Goal: Task Accomplishment & Management: Use online tool/utility

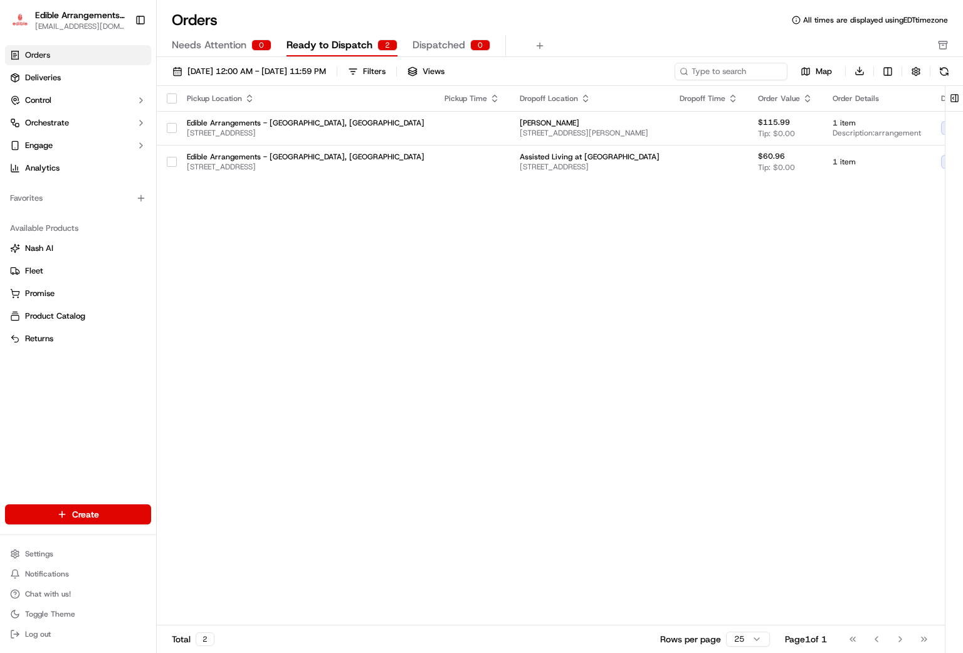
click at [335, 46] on span "Ready to Dispatch" at bounding box center [329, 45] width 86 height 15
click at [218, 120] on span "Edible Arrangements - [GEOGRAPHIC_DATA], [GEOGRAPHIC_DATA]" at bounding box center [306, 123] width 238 height 10
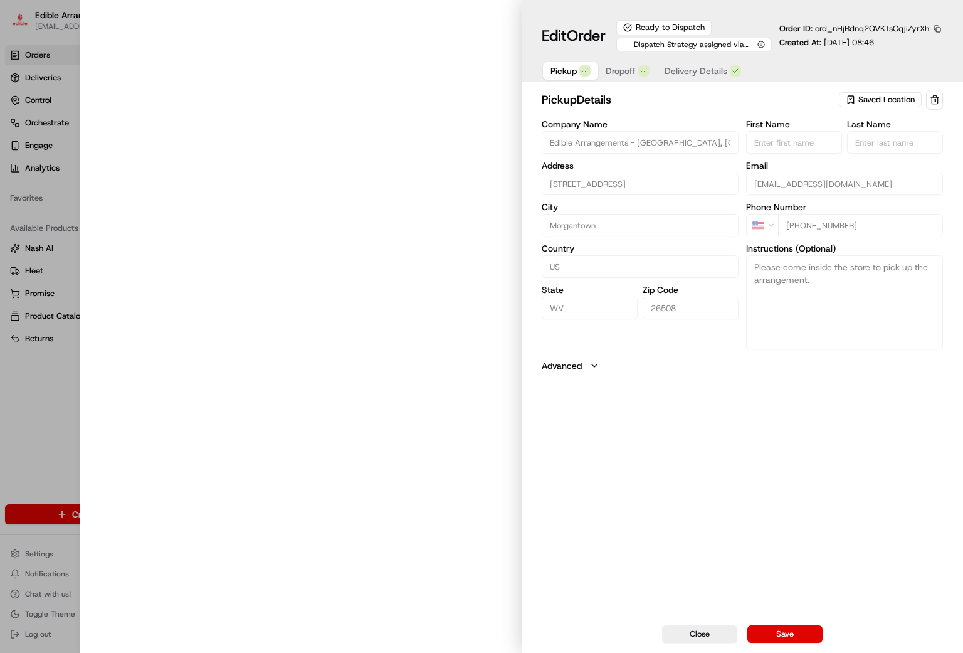
type input "[STREET_ADDRESS]"
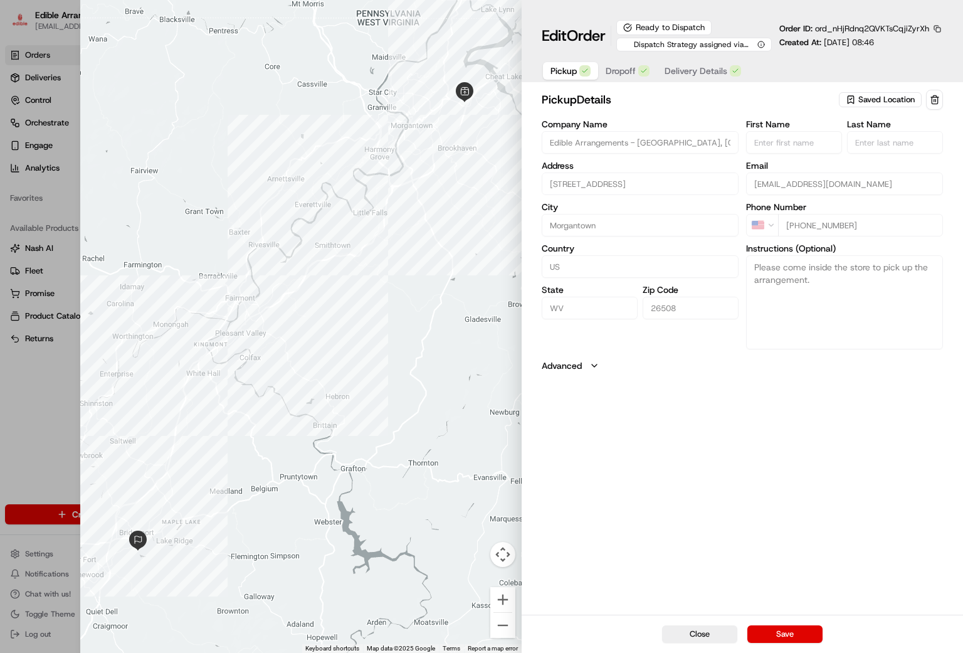
click at [696, 638] on button "Close" at bounding box center [699, 634] width 75 height 18
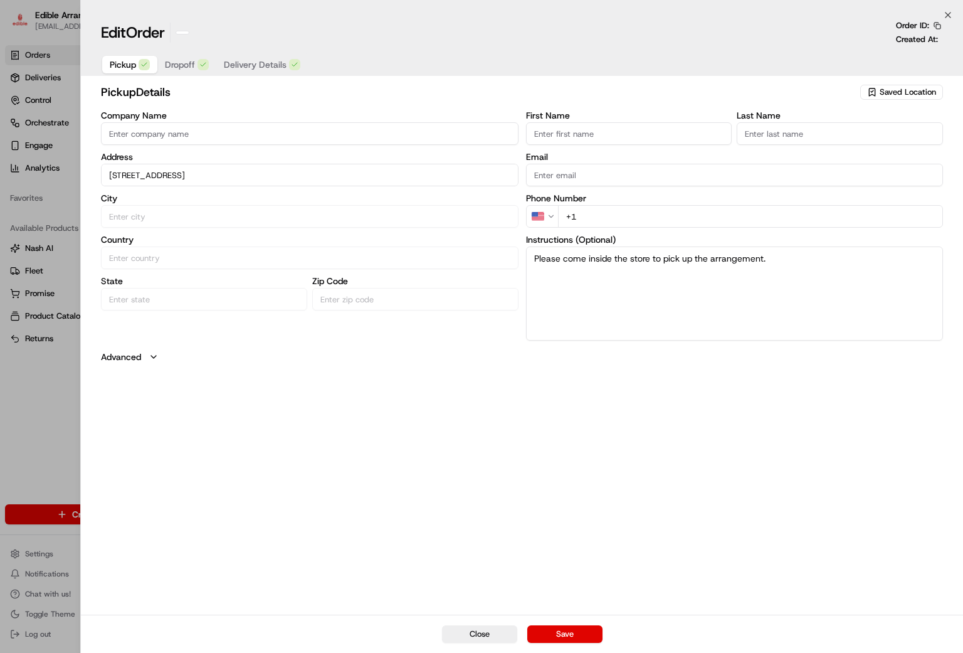
type input "+1"
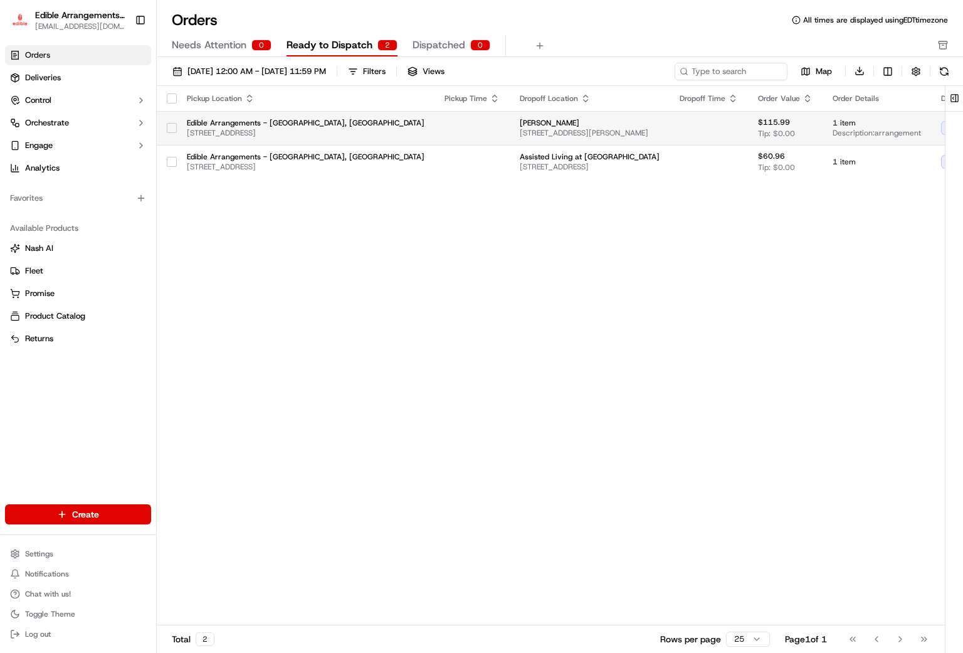
click at [172, 129] on button "button" at bounding box center [172, 128] width 10 height 10
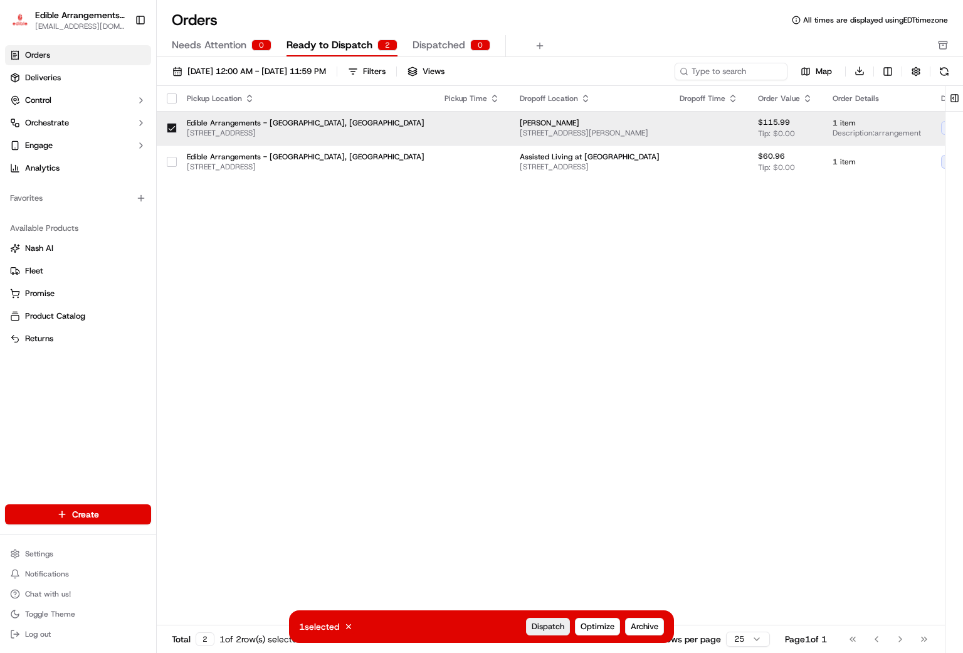
click at [545, 634] on button "Dispatch" at bounding box center [548, 626] width 44 height 18
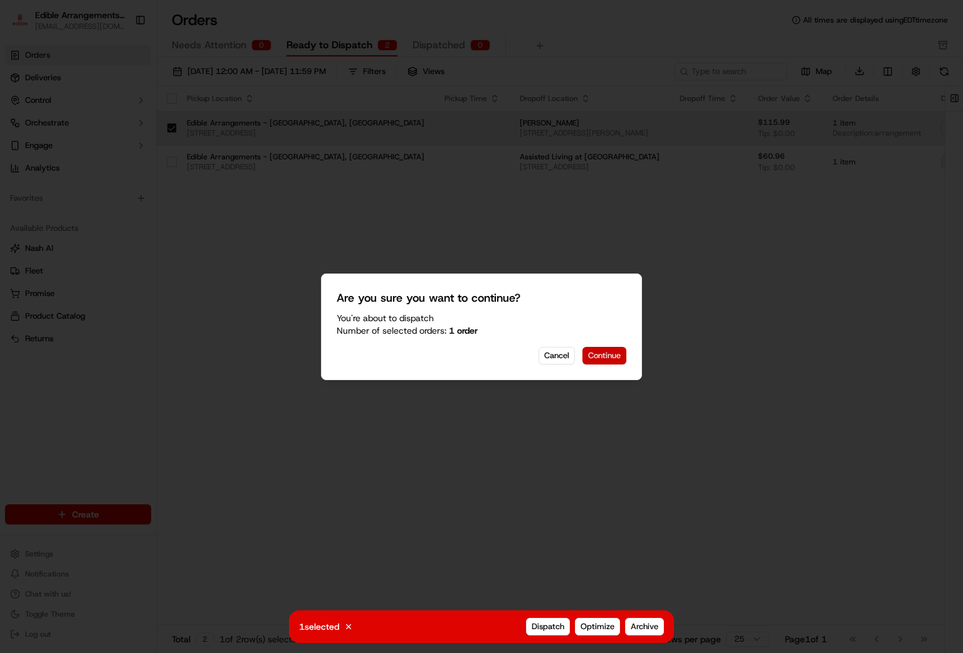
click at [600, 358] on button "Continue" at bounding box center [604, 356] width 44 height 18
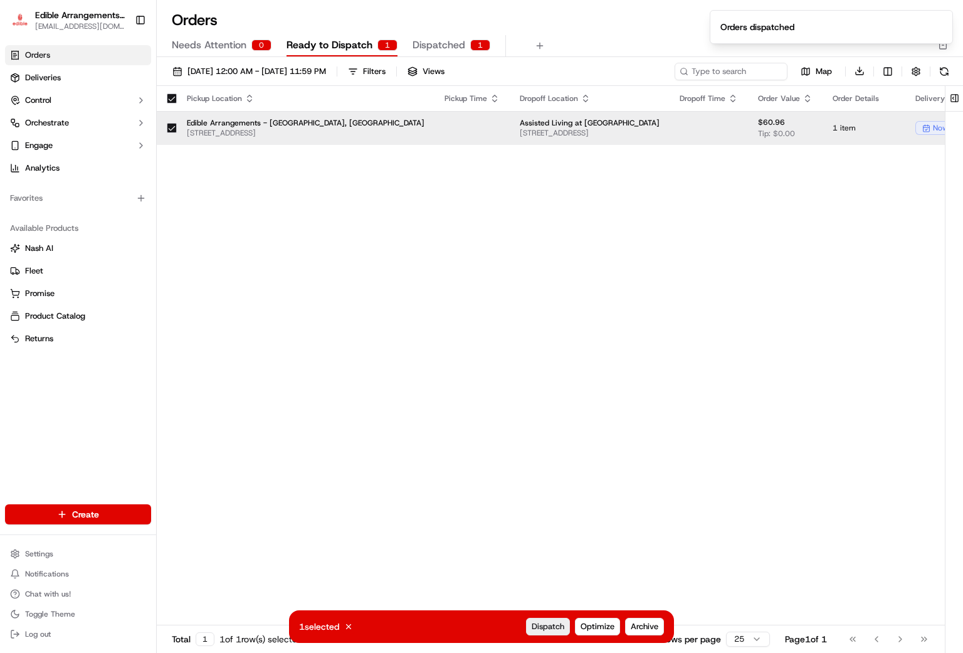
click at [545, 622] on span "Dispatch" at bounding box center [548, 626] width 33 height 11
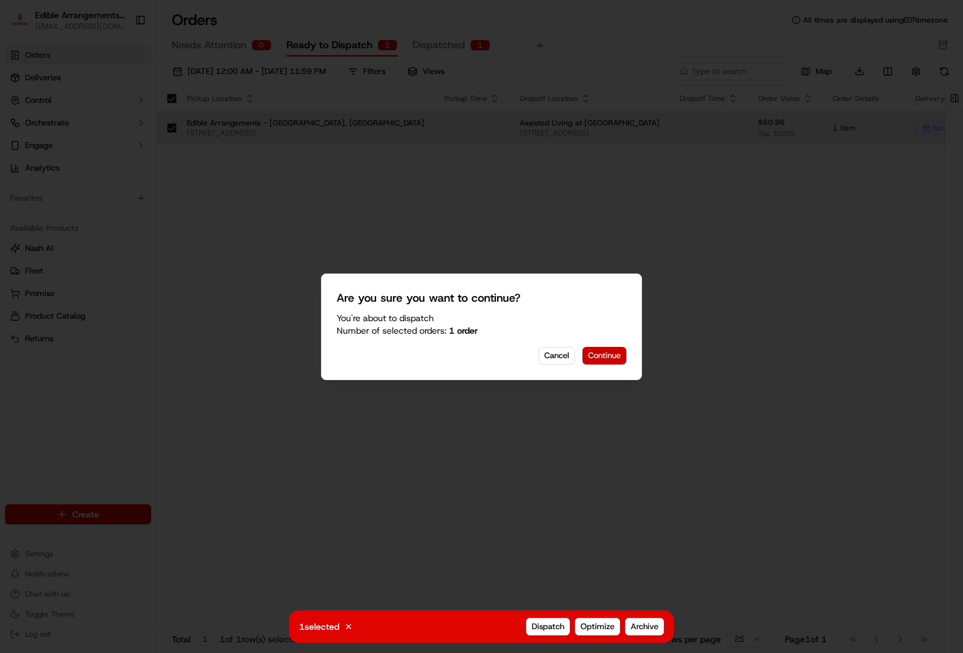
click at [602, 349] on button "Continue" at bounding box center [604, 356] width 44 height 18
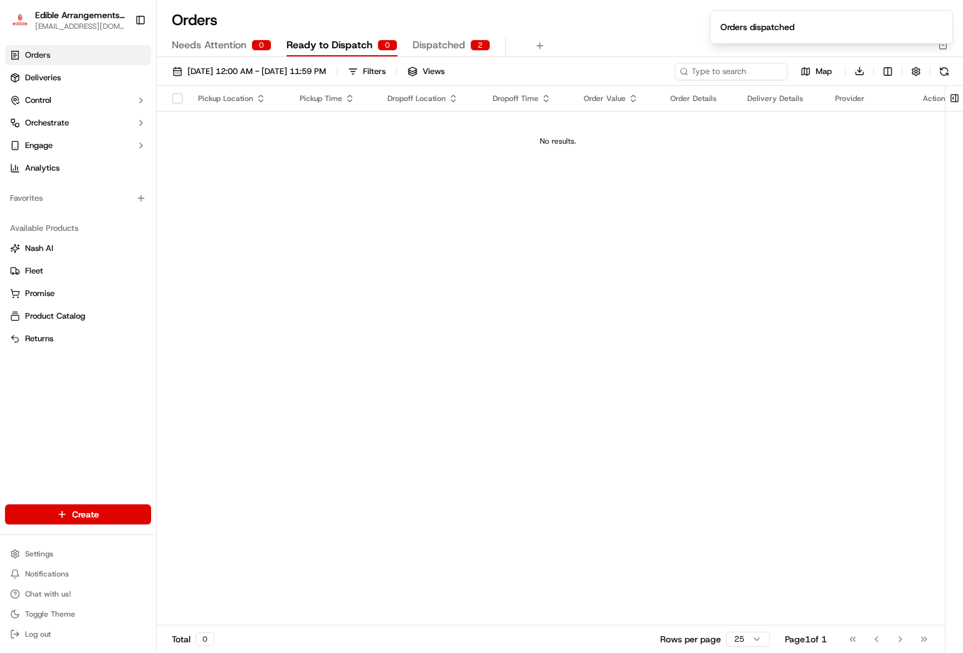
click at [446, 50] on span "Dispatched" at bounding box center [438, 45] width 53 height 15
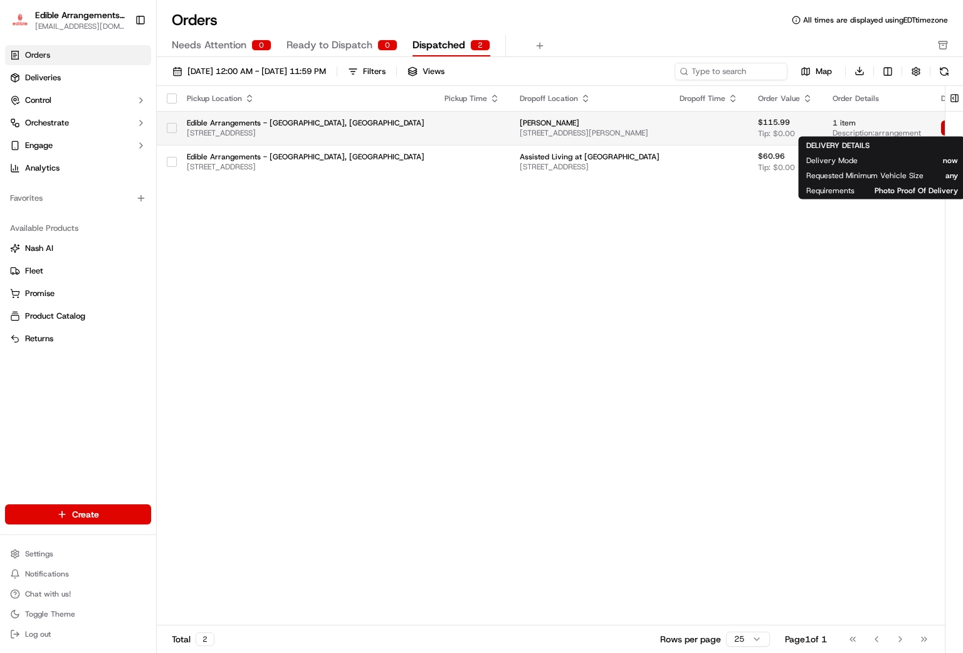
click at [941, 129] on button "View Job" at bounding box center [970, 127] width 59 height 15
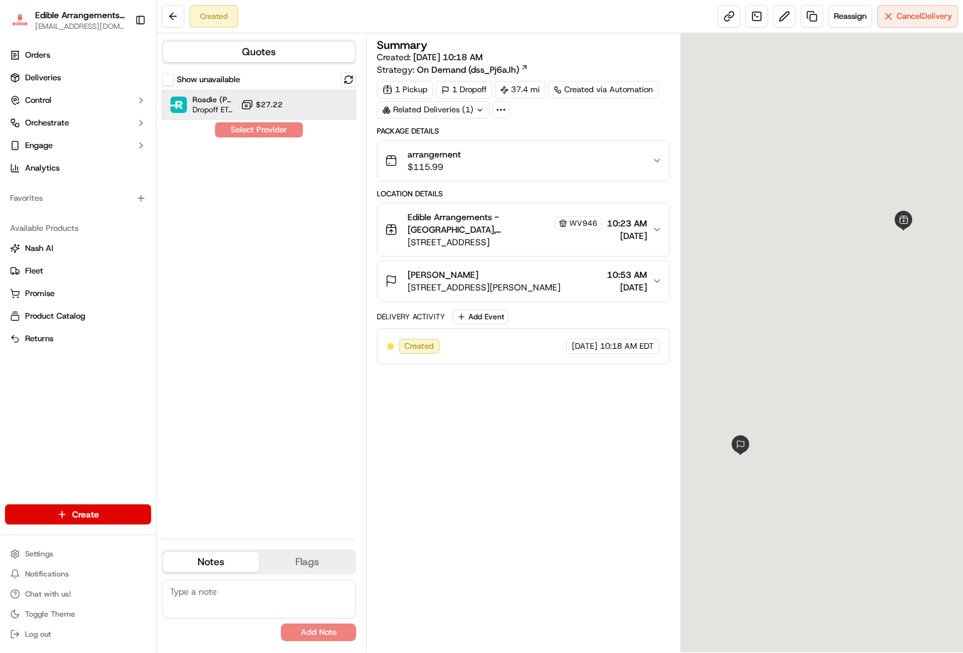
click at [231, 102] on span "Roadie (P2P)" at bounding box center [213, 100] width 43 height 10
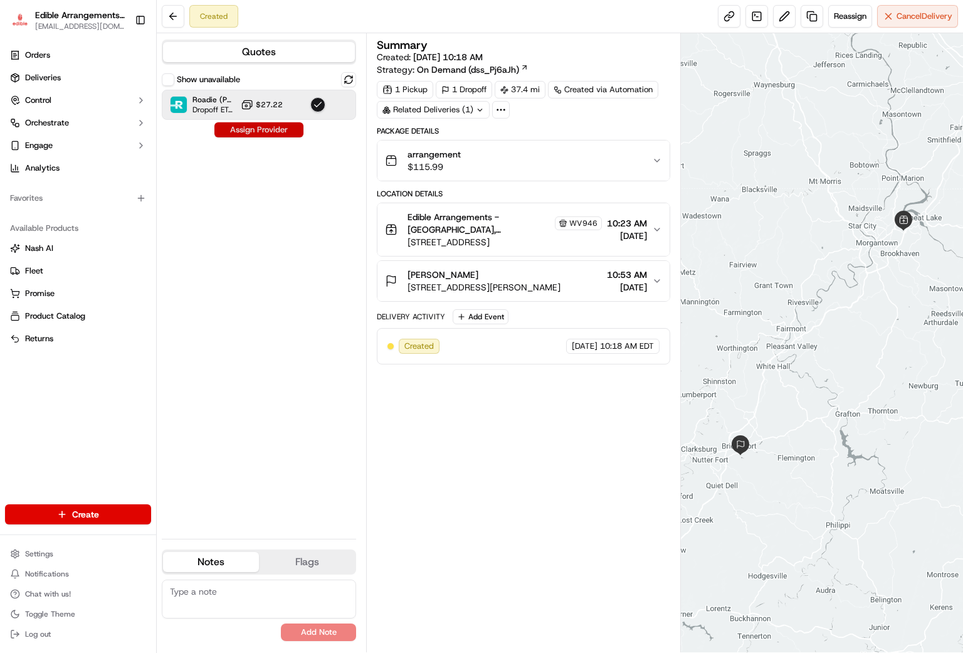
click at [250, 130] on button "Assign Provider" at bounding box center [258, 129] width 89 height 15
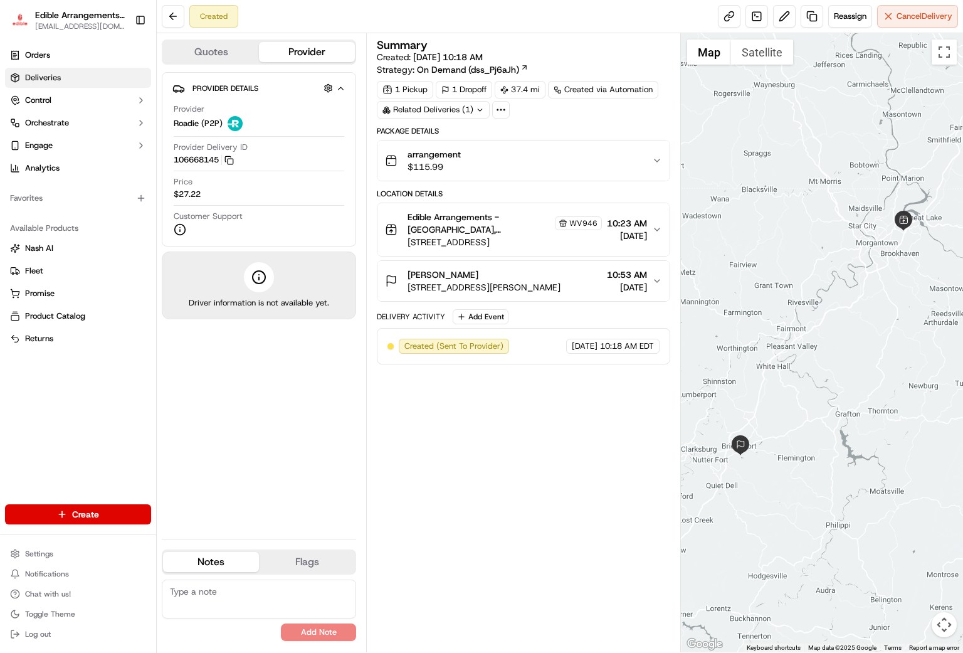
click at [32, 74] on span "Deliveries" at bounding box center [43, 77] width 36 height 11
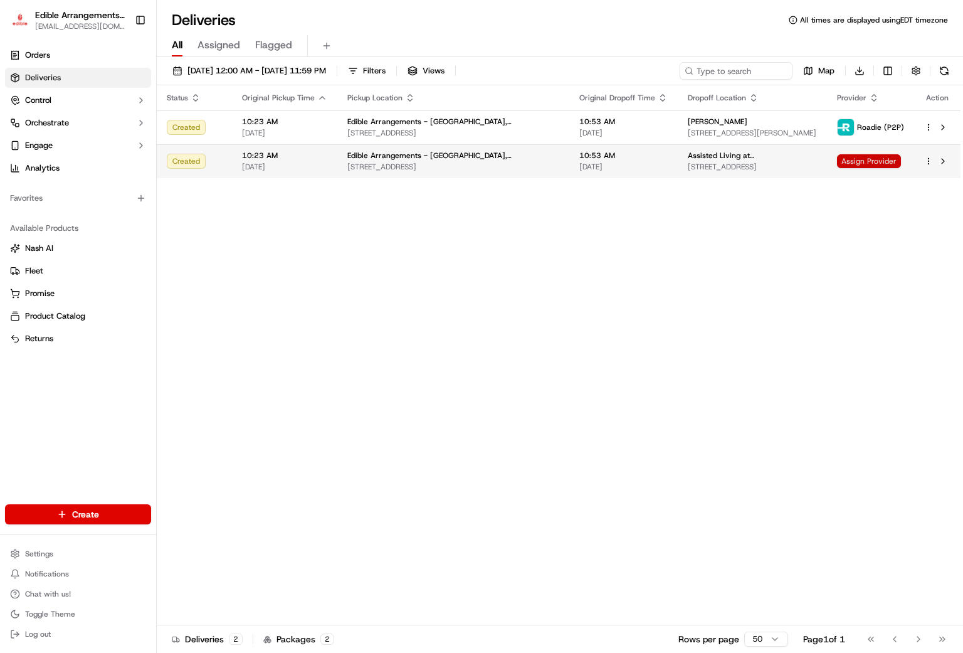
click at [875, 166] on span "Assign Provider" at bounding box center [869, 161] width 64 height 14
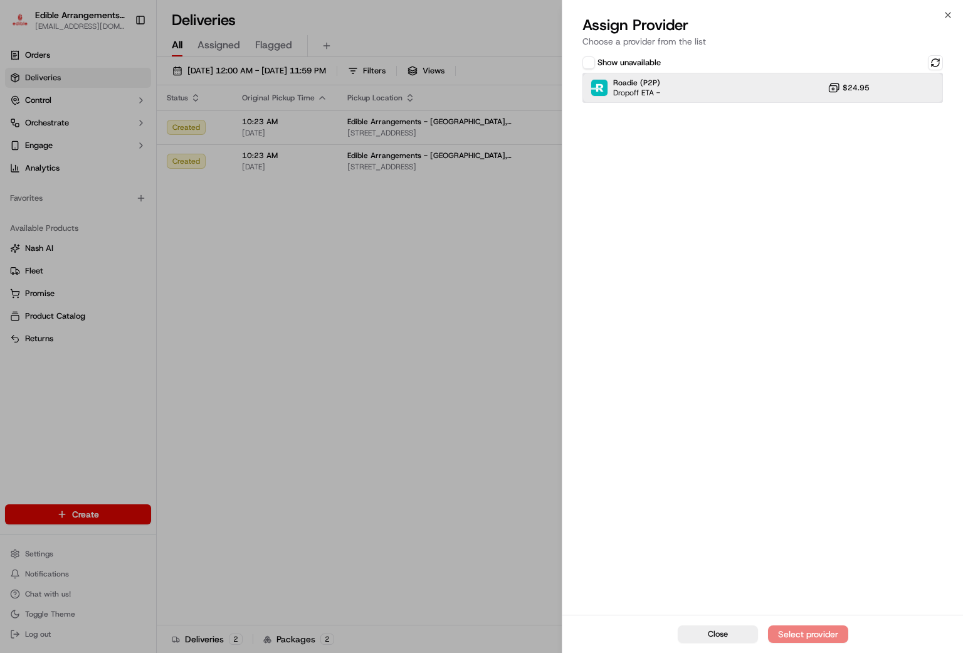
click at [775, 88] on div "Roadie (P2P) Dropoff ETA - $24.95" at bounding box center [762, 88] width 360 height 30
click at [815, 640] on button "Assign Provider" at bounding box center [808, 634] width 80 height 18
click at [708, 626] on button "Close" at bounding box center [718, 634] width 80 height 18
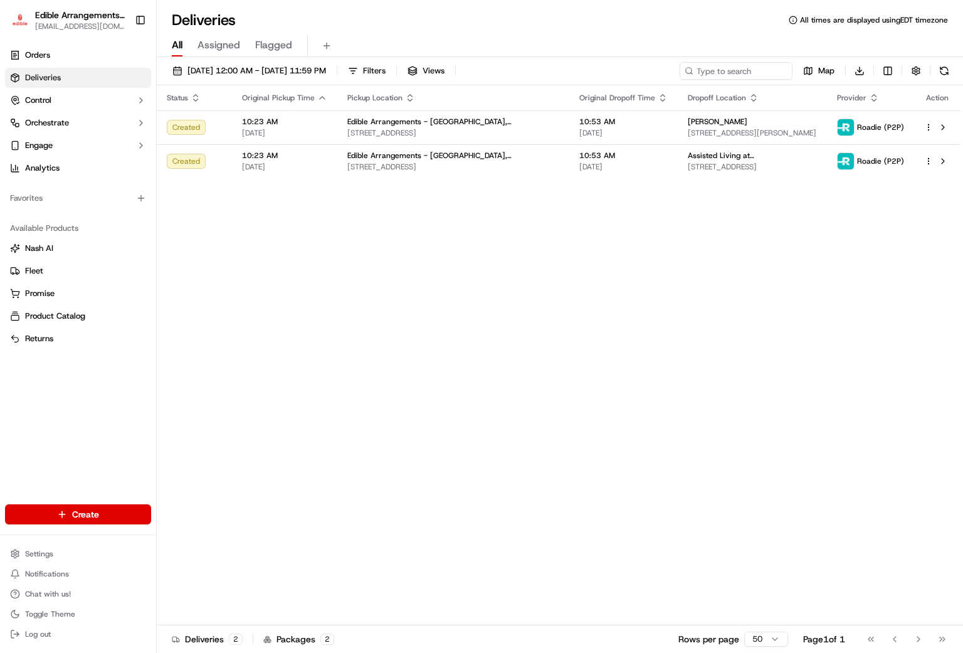
click at [632, 421] on div "Status Original Pickup Time Pickup Location Original Dropoff Time Dropoff Locat…" at bounding box center [559, 355] width 804 height 540
